Goal: Contribute content: Add original content to the website for others to see

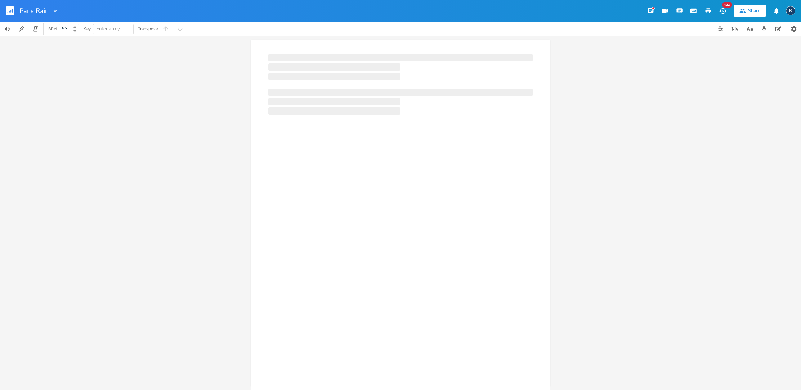
scroll to position [0, 0]
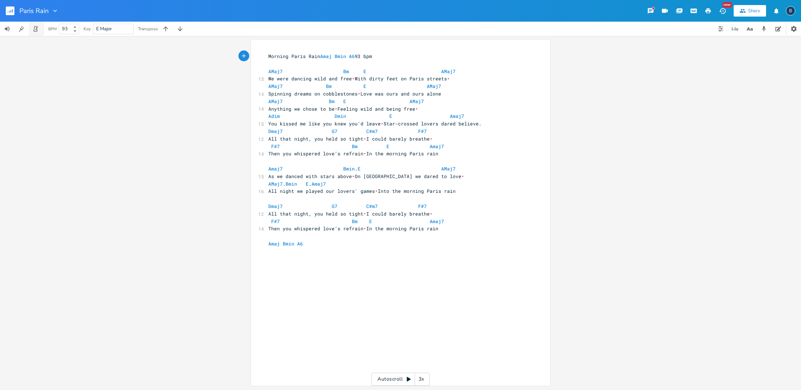
click at [38, 31] on icon "button" at bounding box center [35, 29] width 6 height 6
click at [22, 30] on icon "button" at bounding box center [23, 28] width 3 height 3
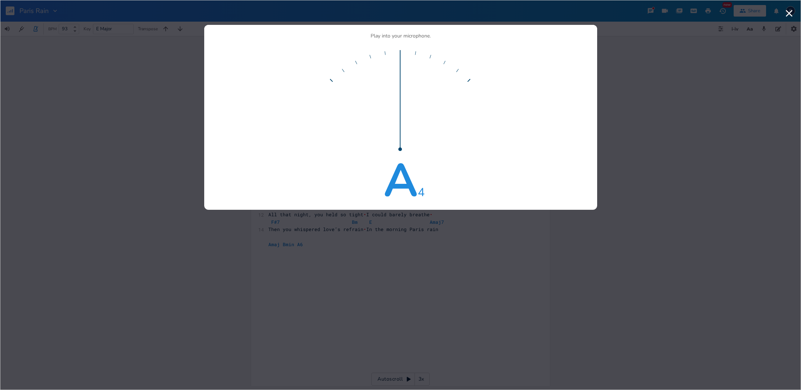
click at [550, 90] on div "Play into your microphone. A 4" at bounding box center [401, 119] width 376 height 170
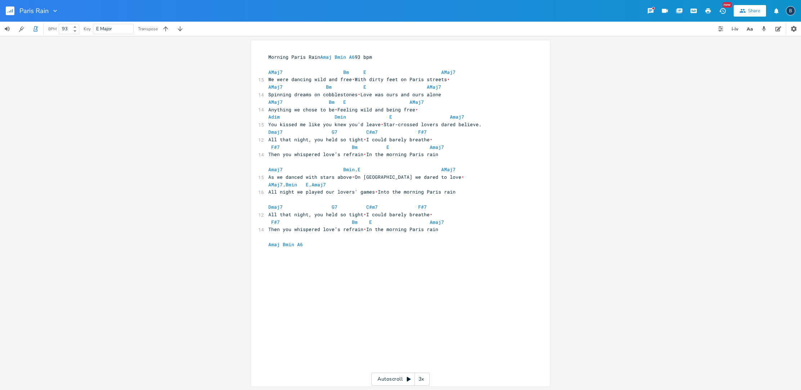
drag, startPoint x: 143, startPoint y: 35, endPoint x: 139, endPoint y: 35, distance: 4.0
click at [37, 30] on icon "button" at bounding box center [35, 29] width 6 height 6
click at [290, 113] on span "Adim Dmin E Amaj7" at bounding box center [367, 116] width 199 height 6
click at [281, 113] on span "Adim Dmin E Amaj7" at bounding box center [367, 116] width 199 height 6
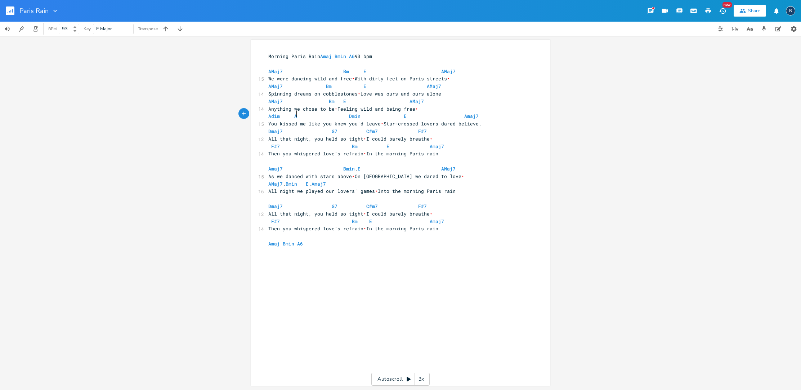
scroll to position [0, 7]
type textarea "Ad"
type textarea "Dim"
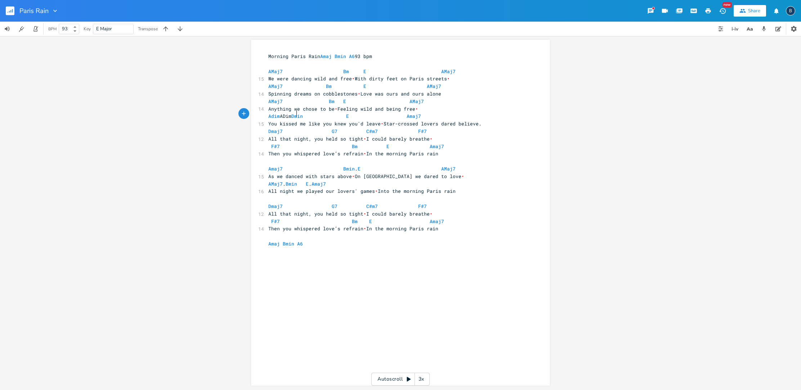
click at [295, 115] on span "Adim ADim Dmin E Amaj7" at bounding box center [346, 116] width 156 height 6
click at [315, 116] on span "Adim ADim Dmin E Amaj7" at bounding box center [346, 116] width 156 height 6
click at [303, 113] on span "Adim ADim Dmin E Amaj7" at bounding box center [346, 116] width 156 height 6
type textarea "di"
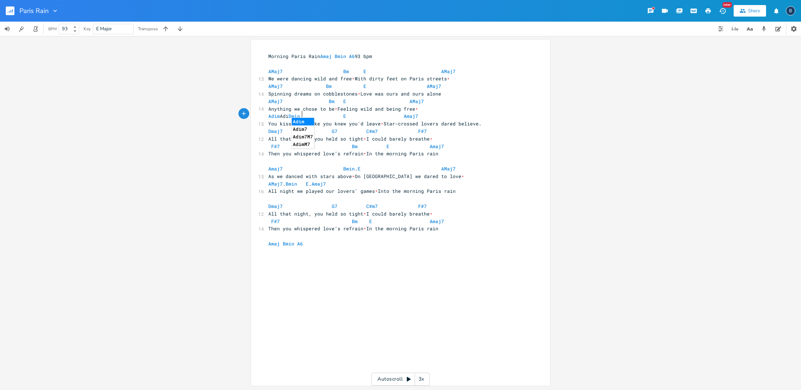
click at [299, 122] on li "Adim" at bounding box center [303, 122] width 22 height 8
click at [352, 114] on span "Adim Adim Dmin E Amaj7" at bounding box center [379, 117] width 222 height 6
